Goal: Information Seeking & Learning: Find specific fact

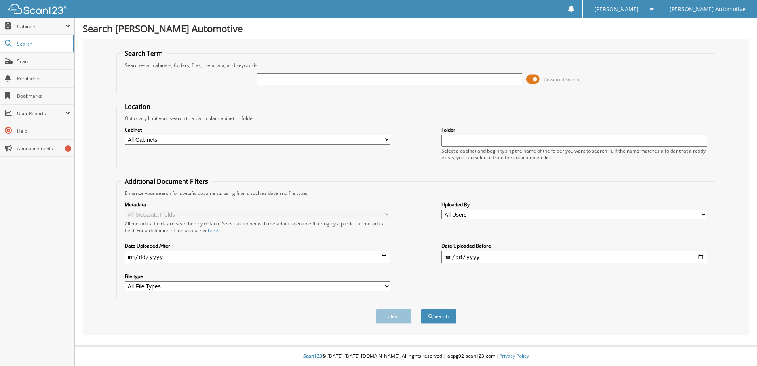
click at [269, 79] on input "text" at bounding box center [390, 79] width 266 height 12
type input "[PERSON_NAME]"
click at [395, 138] on div "Cabinet All Cabinets ALS ACCOUNTING ALS TITLES CAR DEALS DEAD DEALS DEALER TRADE" at bounding box center [416, 143] width 590 height 43
click at [384, 140] on select "All Cabinets ALS ACCOUNTING ALS TITLES CAR DEALS DEAD DEALS DEALER TRADE DRIVERS" at bounding box center [258, 140] width 266 height 10
select select "20531"
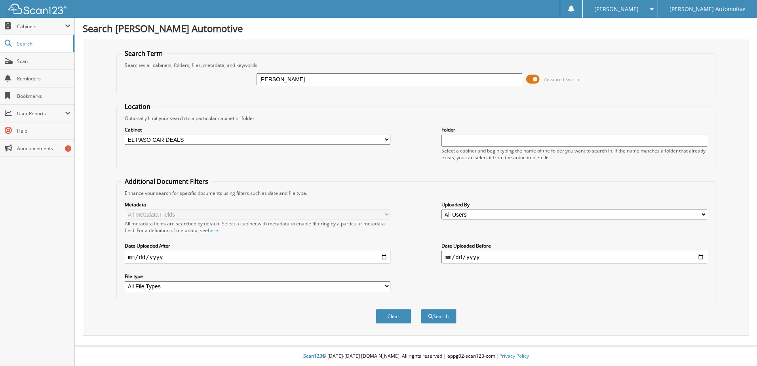
click at [125, 135] on select "All Cabinets ALS ACCOUNTING ALS TITLES CAR DEALS DEAD DEALS DEALER TRADE DRIVERS" at bounding box center [258, 140] width 266 height 10
click at [436, 316] on button "Search" at bounding box center [439, 316] width 36 height 15
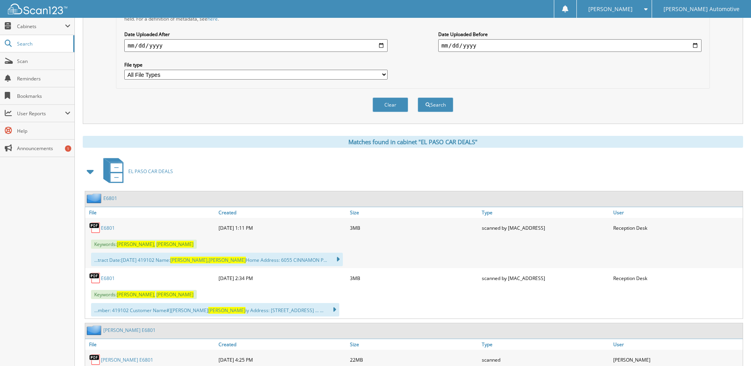
scroll to position [238, 0]
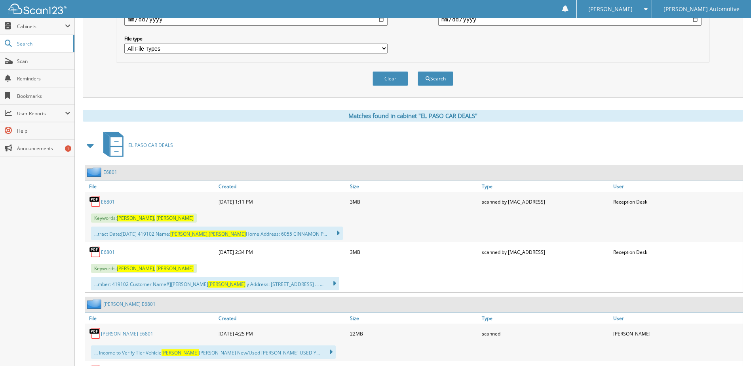
click at [105, 199] on link "E6801" at bounding box center [108, 201] width 14 height 7
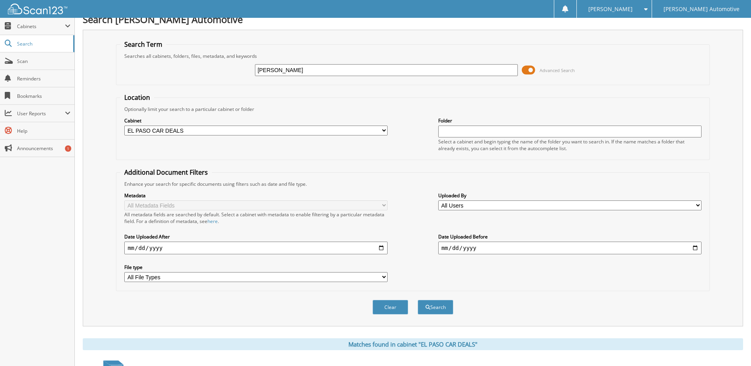
scroll to position [0, 0]
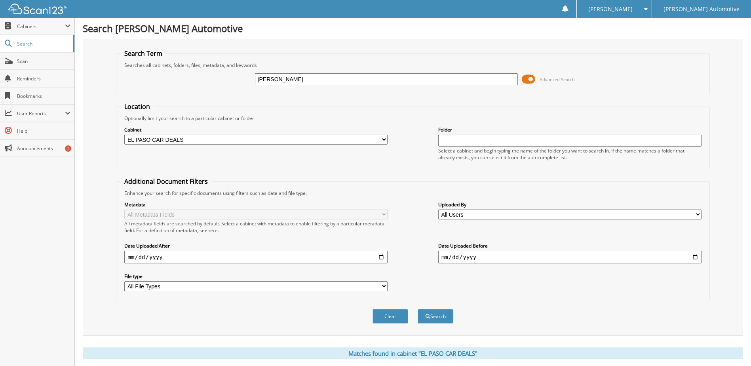
drag, startPoint x: 318, startPoint y: 78, endPoint x: 217, endPoint y: 73, distance: 101.1
click at [217, 73] on div "RODRIGUEZ, PAOLA Advanced Search" at bounding box center [412, 78] width 585 height 21
type input "7130"
click at [385, 139] on select "All Cabinets ALS ACCOUNTING ALS TITLES CAR DEALS DEAD DEALS DEALER TRADE DRIVERS" at bounding box center [255, 140] width 263 height 10
select select
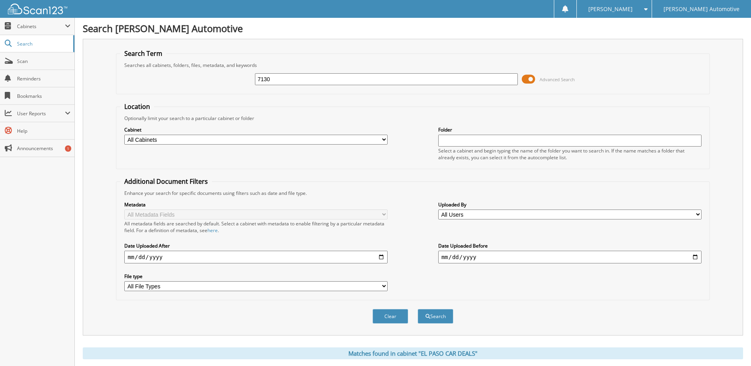
click at [124, 135] on select "All Cabinets ALS ACCOUNTING ALS TITLES CAR DEALS DEAD DEALS DEALER TRADE DRIVERS" at bounding box center [255, 140] width 263 height 10
click at [445, 318] on button "Search" at bounding box center [436, 316] width 36 height 15
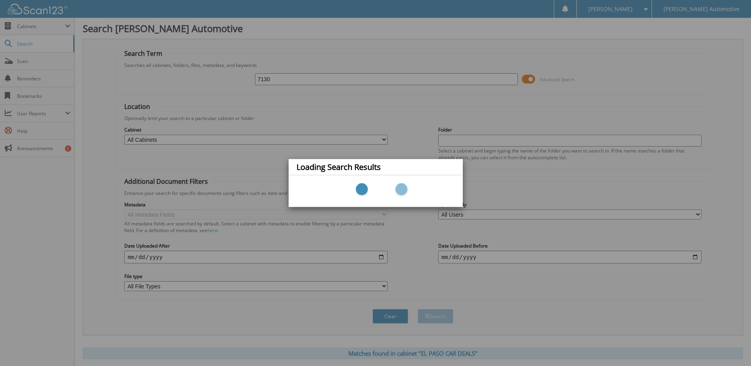
click at [198, 86] on div "Loading Search Results" at bounding box center [375, 183] width 751 height 366
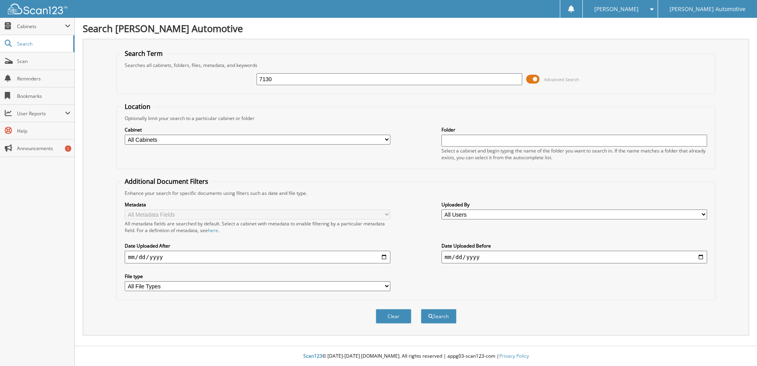
type input "7130"
click at [387, 139] on select "All Cabinets ALS ACCOUNTING ALS TITLES CAR DEALS DEAD DEALS DEALER TRADE DRIVERS" at bounding box center [258, 140] width 266 height 10
select select "25184"
click at [125, 135] on select "All Cabinets ALS ACCOUNTING ALS TITLES CAR DEALS DEAD DEALS DEALER TRADE DRIVERS" at bounding box center [258, 140] width 266 height 10
click at [445, 313] on button "Search" at bounding box center [439, 316] width 36 height 15
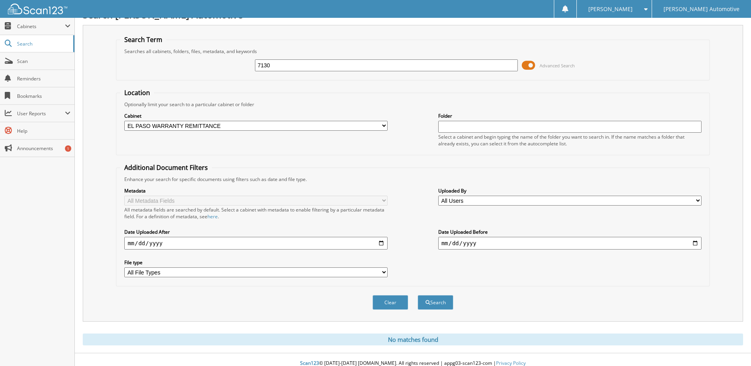
scroll to position [21, 0]
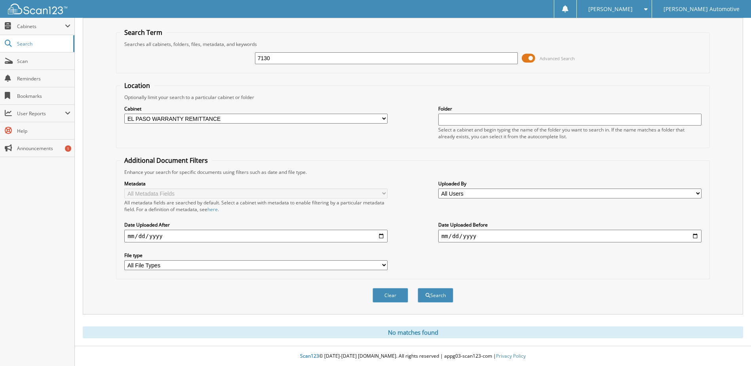
click at [385, 121] on select "All Cabinets ALS ACCOUNTING ALS TITLES CAR DEALS DEAD DEALS DEALER TRADE DRIVERS" at bounding box center [255, 119] width 263 height 10
select select "24949"
click at [124, 114] on select "All Cabinets ALS ACCOUNTING ALS TITLES CAR DEALS DEAD DEALS DEALER TRADE DRIVERS" at bounding box center [255, 119] width 263 height 10
click at [427, 299] on button "Search" at bounding box center [436, 295] width 36 height 15
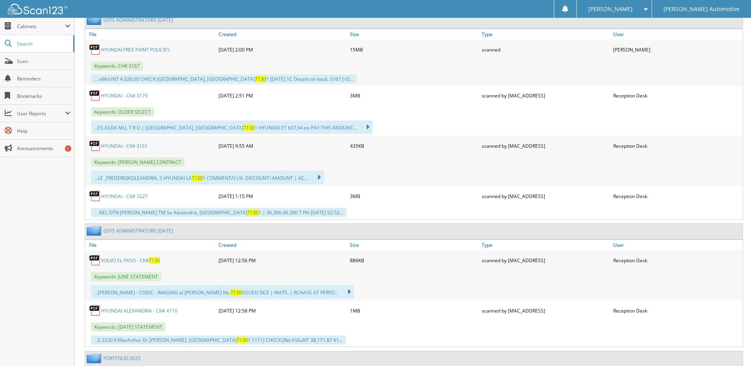
scroll to position [396, 0]
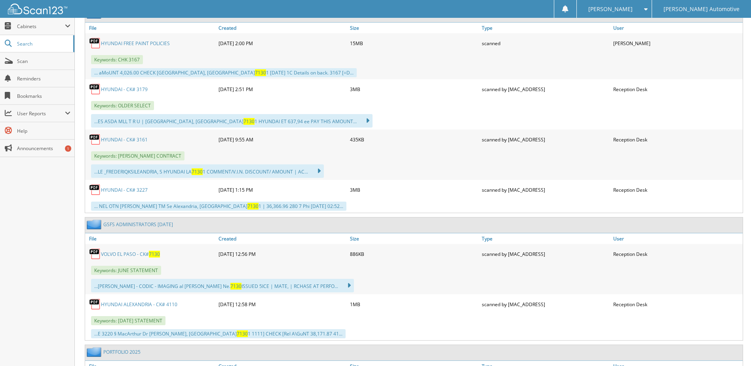
click at [126, 252] on link "VOLVO EL PASO - CK# 7130" at bounding box center [130, 254] width 59 height 7
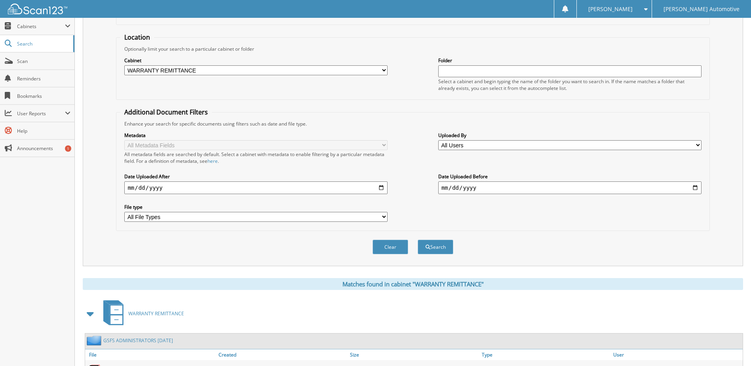
scroll to position [0, 0]
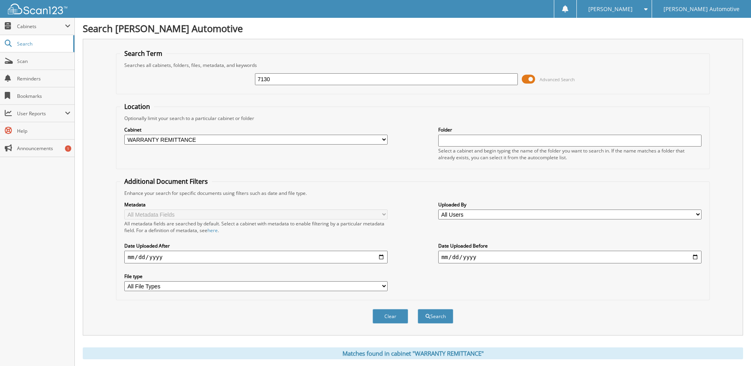
drag, startPoint x: 279, startPoint y: 80, endPoint x: 236, endPoint y: 88, distance: 43.4
click at [236, 88] on div "7130 Advanced Search" at bounding box center [412, 78] width 585 height 21
type input "LOYA"
click at [383, 137] on select "All Cabinets ALS ACCOUNTING ALS TITLES CAR DEALS DEAD DEALS DEALER TRADE DRIVERS" at bounding box center [255, 140] width 263 height 10
select select "20531"
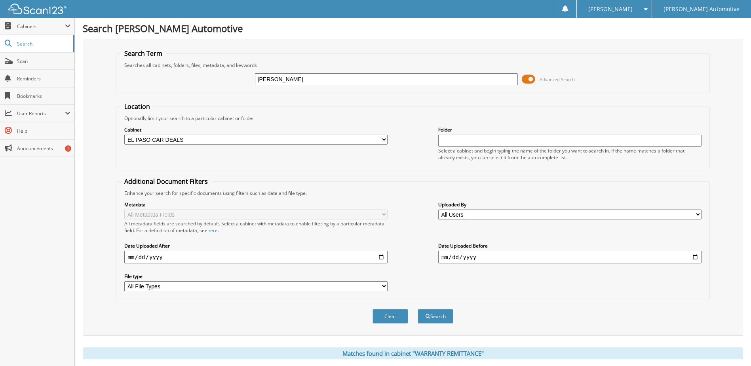
click at [124, 135] on select "All Cabinets ALS ACCOUNTING ALS TITLES CAR DEALS DEAD DEALS DEALER TRADE DRIVERS" at bounding box center [255, 140] width 263 height 10
click at [149, 243] on label "Date Uploaded After" at bounding box center [255, 245] width 263 height 7
click at [438, 321] on button "Search" at bounding box center [436, 316] width 36 height 15
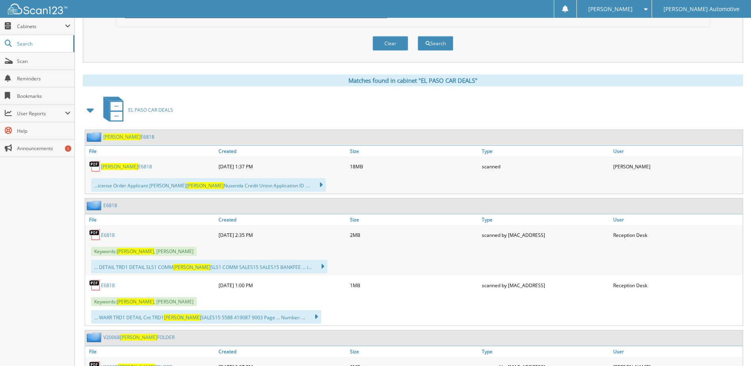
scroll to position [277, 0]
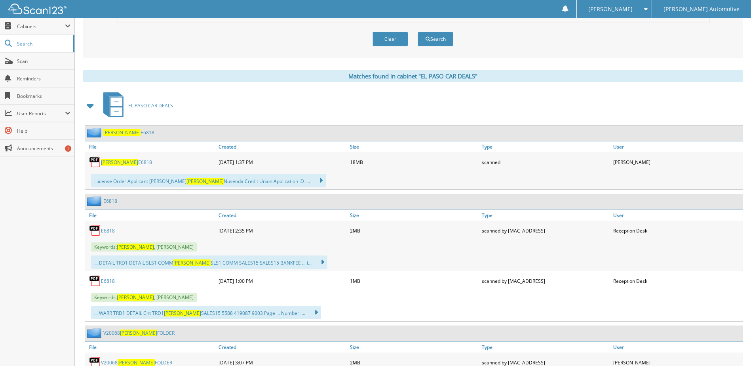
click at [118, 160] on link "LOYA E6818" at bounding box center [126, 162] width 51 height 7
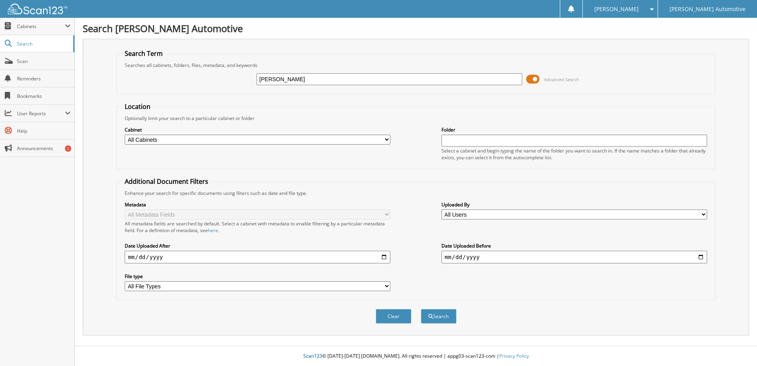
type input "[PERSON_NAME]"
click at [387, 138] on select "All Cabinets ALS ACCOUNTING ALS TITLES CAR DEALS DEAD DEALS DEALER TRADE DRIVERS" at bounding box center [258, 140] width 266 height 10
select select "20531"
click at [125, 135] on select "All Cabinets ALS ACCOUNTING ALS TITLES CAR DEALS DEAD DEALS DEALER TRADE DRIVERS" at bounding box center [258, 140] width 266 height 10
click at [445, 316] on button "Search" at bounding box center [439, 316] width 36 height 15
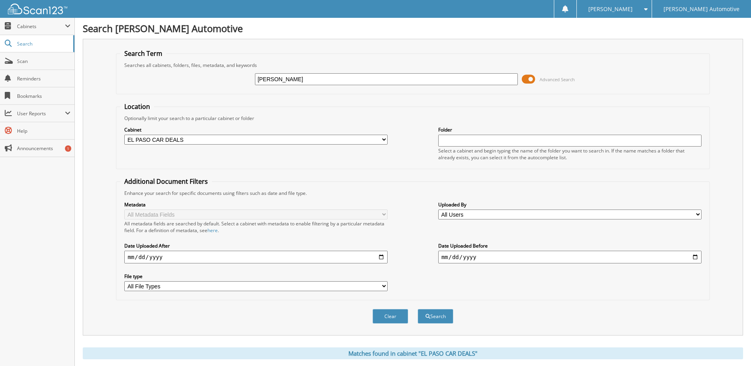
scroll to position [207, 0]
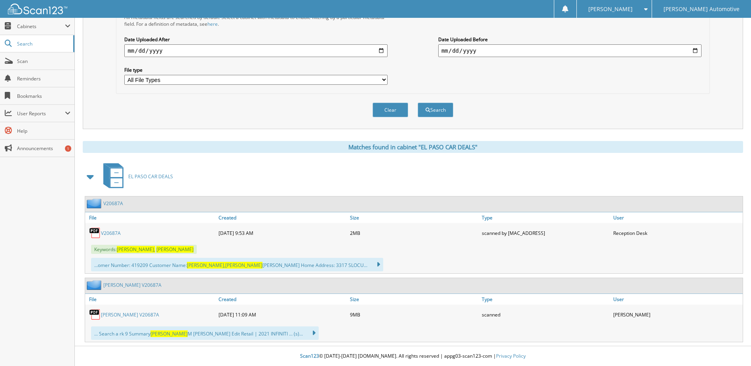
click at [135, 315] on link "[PERSON_NAME] V20687A" at bounding box center [130, 314] width 58 height 7
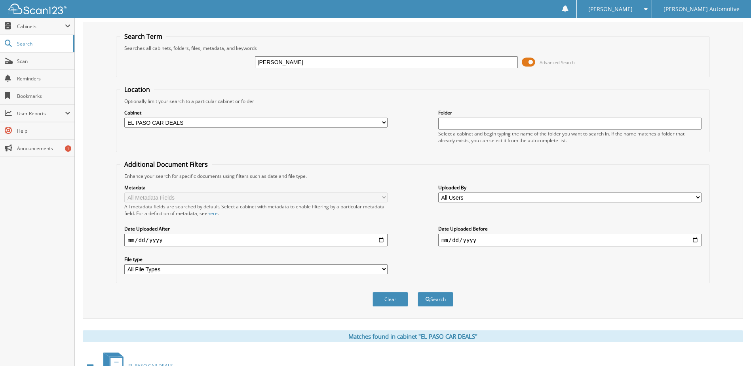
scroll to position [0, 0]
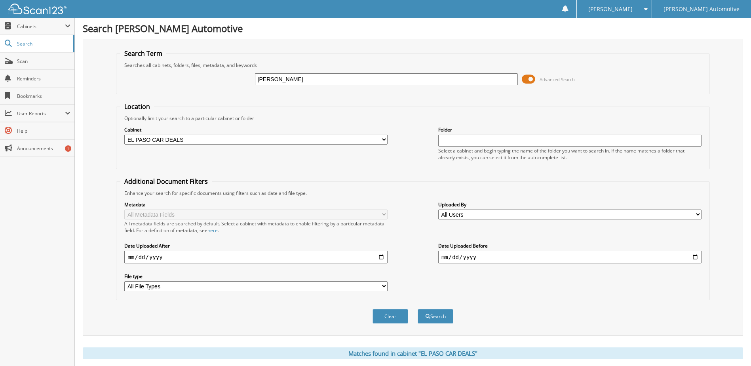
drag, startPoint x: 320, startPoint y: 80, endPoint x: 244, endPoint y: 80, distance: 75.6
click at [244, 80] on div "[PERSON_NAME] Advanced Search" at bounding box center [412, 78] width 585 height 21
type input "113535"
click at [382, 140] on select "All Cabinets ALS ACCOUNTING ALS TITLES CAR DEALS DEAD DEALS DEALER TRADE DRIVERS" at bounding box center [255, 140] width 263 height 10
select select "19321"
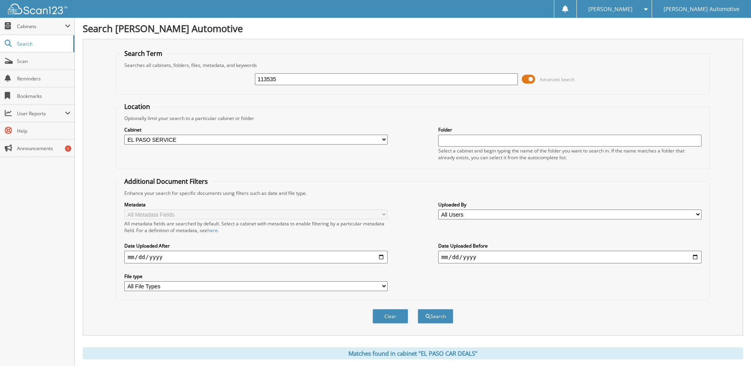
click at [124, 135] on select "All Cabinets ALS ACCOUNTING ALS TITLES CAR DEALS DEAD DEALS DEALER TRADE DRIVERS" at bounding box center [255, 140] width 263 height 10
click at [447, 318] on button "Search" at bounding box center [436, 316] width 36 height 15
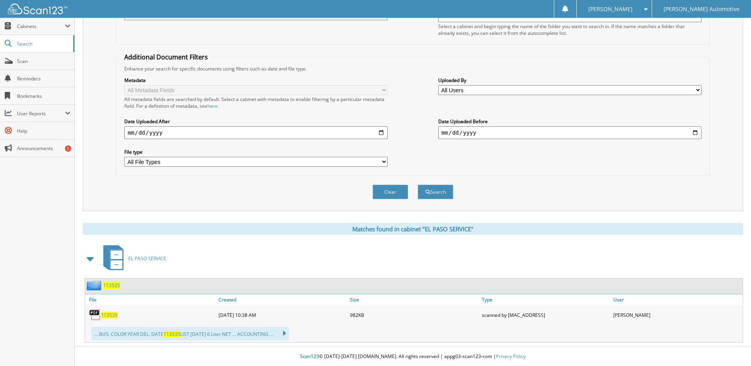
scroll to position [125, 0]
click at [117, 316] on link "113535" at bounding box center [109, 314] width 17 height 7
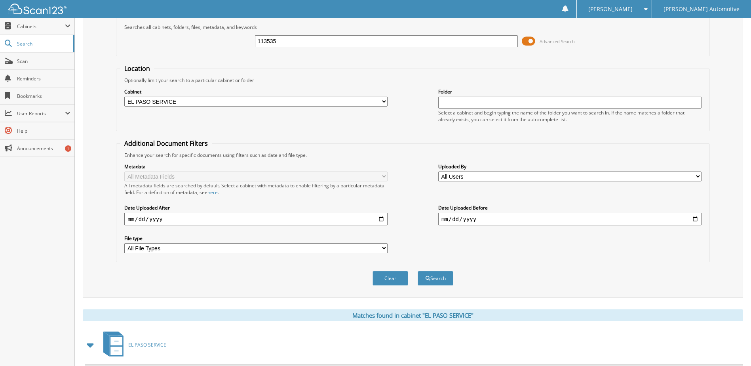
scroll to position [0, 0]
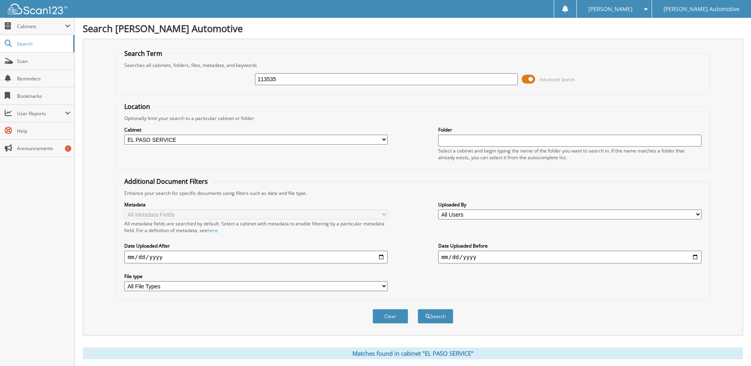
drag, startPoint x: 287, startPoint y: 82, endPoint x: 234, endPoint y: 87, distance: 53.3
click at [234, 87] on div "113535 Advanced Search" at bounding box center [412, 78] width 585 height 21
type input "[PERSON_NAME]"
click at [385, 138] on select "All Cabinets ALS ACCOUNTING ALS TITLES CAR DEALS DEAD DEALS DEALER TRADE DRIVERS" at bounding box center [255, 140] width 263 height 10
select select "20531"
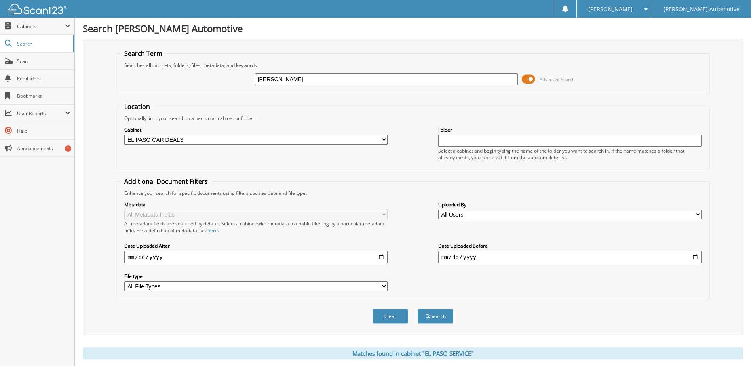
click at [124, 135] on select "All Cabinets ALS ACCOUNTING ALS TITLES CAR DEALS DEAD DEALS DEALER TRADE DRIVERS" at bounding box center [255, 140] width 263 height 10
click at [428, 315] on span "submit" at bounding box center [428, 316] width 5 height 5
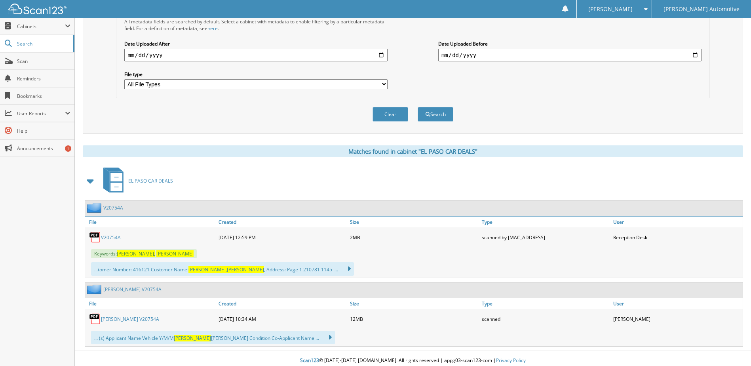
scroll to position [207, 0]
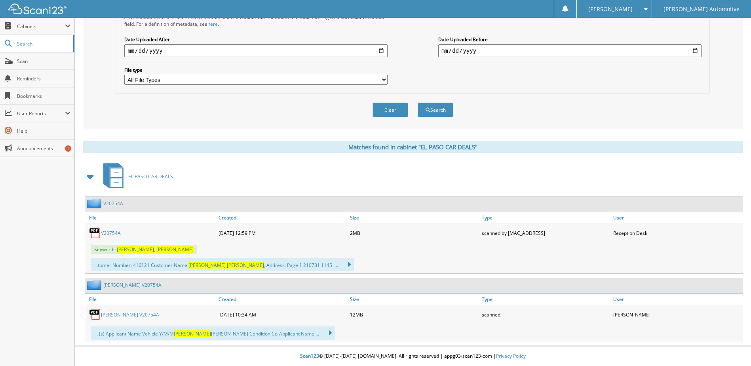
click at [129, 314] on link "[PERSON_NAME] V20754A" at bounding box center [130, 314] width 58 height 7
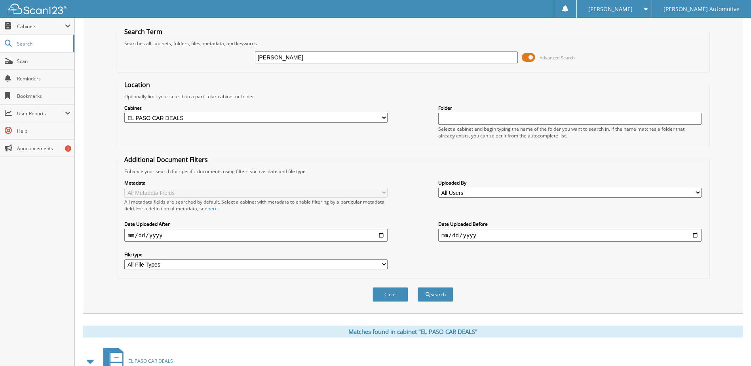
scroll to position [0, 0]
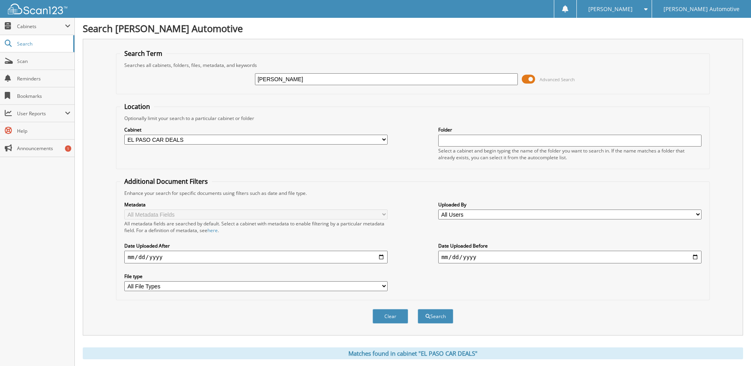
drag, startPoint x: 312, startPoint y: 76, endPoint x: 249, endPoint y: 84, distance: 63.1
click at [249, 84] on div "[PERSON_NAME] Advanced Search" at bounding box center [412, 78] width 585 height 21
type input "[PERSON_NAME]"
click at [418, 309] on button "Search" at bounding box center [436, 316] width 36 height 15
click at [30, 29] on span "Cabinets" at bounding box center [41, 26] width 48 height 7
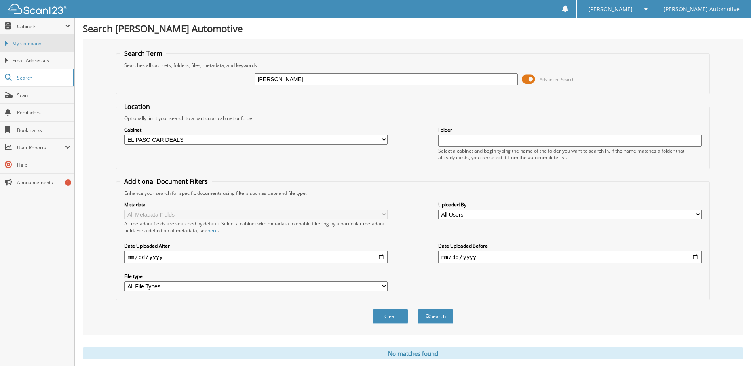
click at [33, 43] on span "My Company" at bounding box center [41, 43] width 58 height 7
